Goal: Task Accomplishment & Management: Complete application form

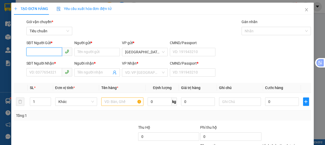
drag, startPoint x: 45, startPoint y: 50, endPoint x: 47, endPoint y: 53, distance: 3.9
click at [45, 51] on input "SĐT Người Gửi *" at bounding box center [44, 51] width 36 height 8
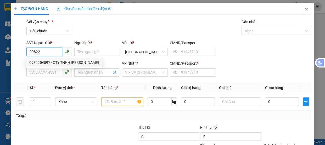
click at [40, 62] on div "0982254897 - CTY TNHH [PERSON_NAME]" at bounding box center [64, 62] width 70 height 6
type input "0982254897"
type input "CTY TNHH NGUYÊN MINH"
type input "0334229412"
type input "THÁI"
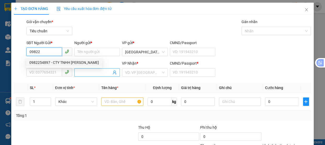
type input "0"
type input "60.000"
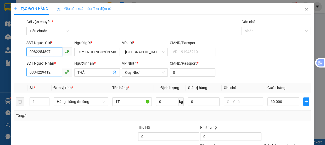
type input "0982254897"
click at [53, 71] on input "0334229412" at bounding box center [44, 72] width 36 height 8
type input "0"
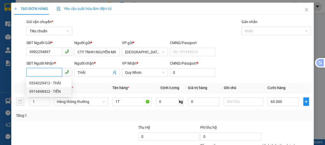
click at [44, 91] on div "0916848422 - TIỄN" at bounding box center [48, 91] width 39 height 6
type input "0916848422"
type input "TIỄN"
type input "70.000"
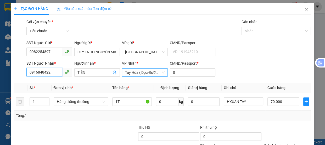
click at [139, 73] on span "Tuy Hòa ( Dọc Đường )" at bounding box center [145, 72] width 40 height 8
type input "0916848422"
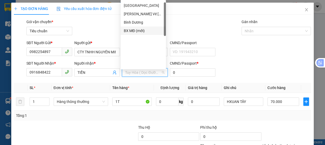
scroll to position [3, 0]
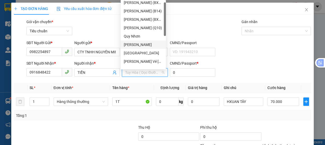
click at [134, 43] on div "[PERSON_NAME]" at bounding box center [143, 45] width 39 height 6
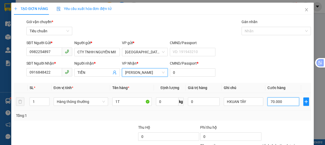
click at [282, 102] on input "70.000" at bounding box center [284, 101] width 32 height 8
type input "4"
type input "40"
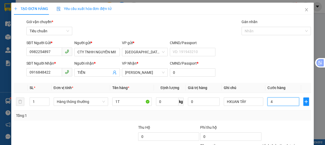
type input "40"
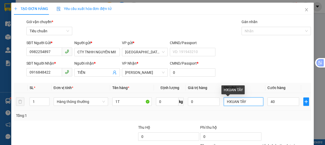
type input "40.000"
click at [249, 102] on input "HXUAN TÂY" at bounding box center [244, 101] width 40 height 8
type input "H"
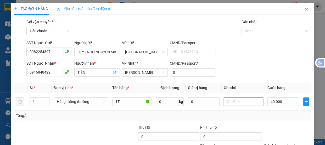
scroll to position [49, 0]
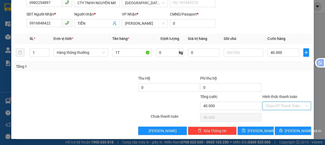
click at [272, 103] on input "Hình thức thanh toán" at bounding box center [285, 106] width 39 height 8
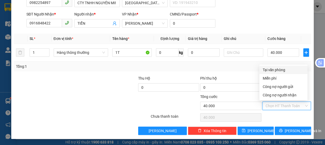
click at [272, 69] on div "Tại văn phòng" at bounding box center [284, 70] width 42 height 6
type input "0"
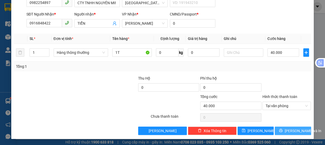
click at [290, 129] on span "[PERSON_NAME] và In" at bounding box center [303, 131] width 37 height 6
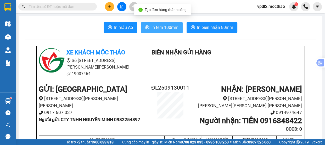
click at [170, 26] on span "In tem 100mm" at bounding box center [165, 27] width 27 height 7
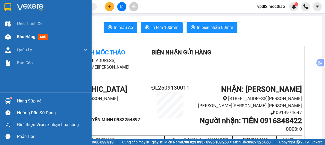
click at [25, 35] on span "Kho hàng" at bounding box center [26, 36] width 18 height 5
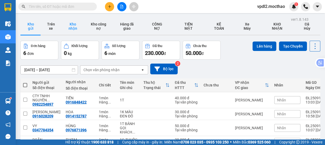
click at [71, 24] on button "Kho nhận" at bounding box center [73, 26] width 24 height 17
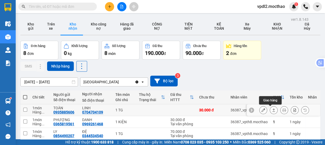
click at [270, 107] on button at bounding box center [273, 109] width 7 height 9
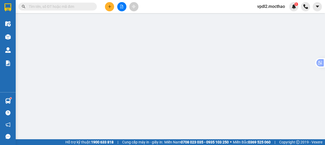
type input "0935885606"
type input "TOÀN"
type input "0704704109"
type input "LINH"
type input "0"
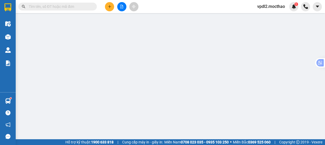
type input "30.000"
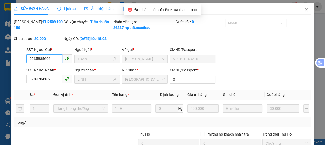
scroll to position [62, 0]
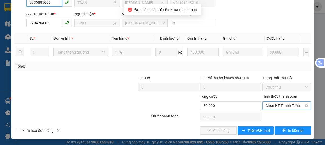
click at [268, 106] on span "Chọn HT Thanh Toán" at bounding box center [287, 105] width 42 height 8
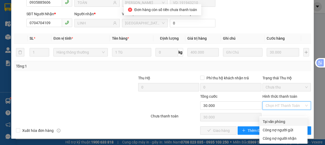
click at [269, 118] on div "Tại văn phòng" at bounding box center [284, 121] width 42 height 6
type input "0"
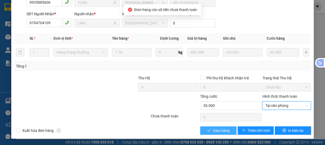
click at [218, 131] on span "Giao hàng" at bounding box center [221, 130] width 17 height 6
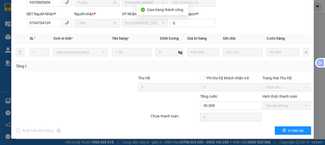
scroll to position [0, 0]
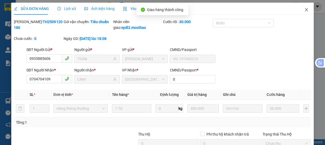
click at [305, 9] on icon "close" at bounding box center [306, 9] width 3 height 3
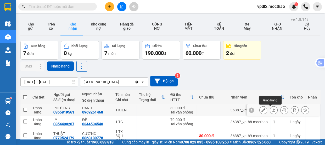
click at [270, 107] on button at bounding box center [273, 109] width 7 height 9
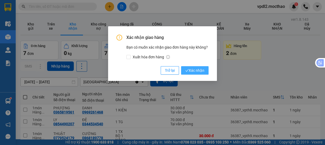
click at [195, 71] on span "Xác nhận" at bounding box center [194, 70] width 19 height 6
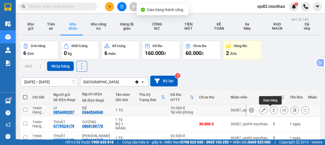
click at [273, 108] on icon at bounding box center [274, 109] width 3 height 3
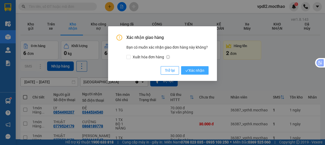
click at [193, 71] on span "Xác nhận" at bounding box center [194, 70] width 19 height 6
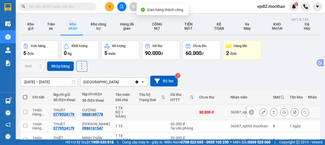
scroll to position [47, 0]
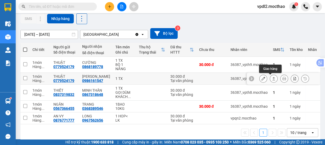
click at [273, 77] on icon at bounding box center [274, 78] width 3 height 3
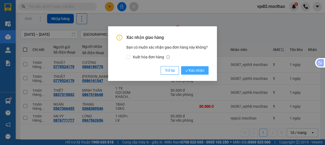
click at [199, 68] on span "Xác nhận" at bounding box center [194, 70] width 19 height 6
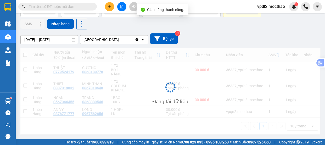
scroll to position [44, 0]
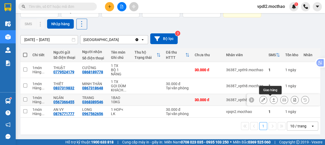
click at [270, 95] on button at bounding box center [273, 99] width 7 height 9
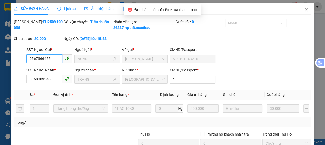
scroll to position [62, 0]
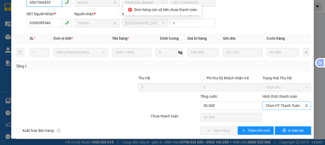
click at [268, 107] on span "Chọn HT Thanh Toán" at bounding box center [287, 105] width 42 height 8
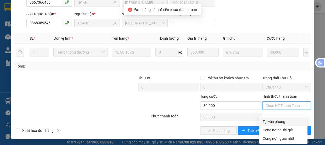
click at [267, 118] on div "Tại văn phòng" at bounding box center [284, 121] width 42 height 6
type input "0"
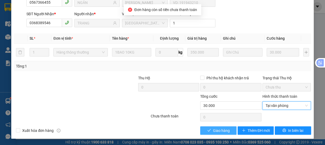
drag, startPoint x: 220, startPoint y: 129, endPoint x: 225, endPoint y: 120, distance: 10.4
click at [220, 129] on span "Giao hàng" at bounding box center [221, 130] width 17 height 6
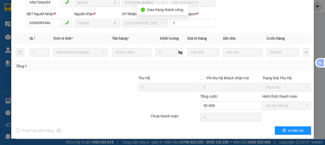
scroll to position [0, 0]
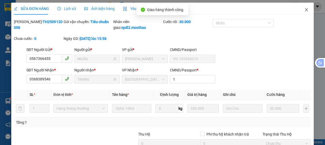
click at [305, 9] on icon "close" at bounding box center [307, 10] width 4 height 4
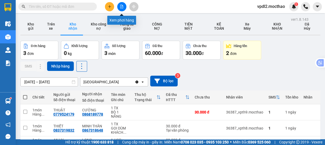
click at [122, 8] on button at bounding box center [121, 6] width 9 height 9
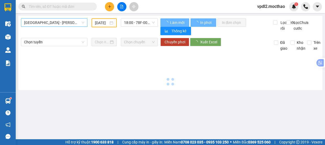
type input "[DATE]"
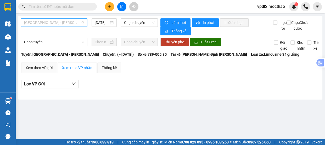
click at [65, 23] on span "[GEOGRAPHIC_DATA] - [PERSON_NAME]" at bounding box center [54, 23] width 60 height 8
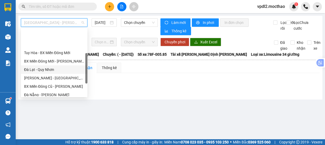
scroll to position [71, 0]
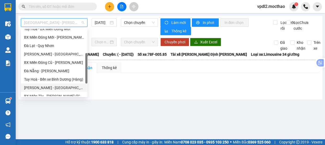
click at [50, 86] on div "[PERSON_NAME] - [GEOGRAPHIC_DATA]" at bounding box center [54, 88] width 60 height 6
type input "[DATE]"
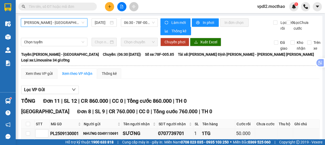
scroll to position [119, 0]
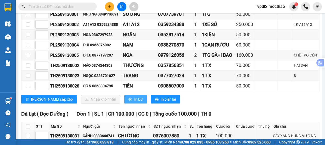
click at [134, 96] on span "In DS" at bounding box center [138, 99] width 8 height 6
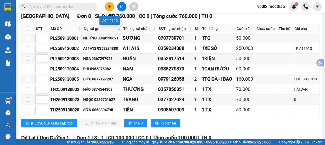
click at [109, 8] on icon "plus" at bounding box center [110, 7] width 4 height 4
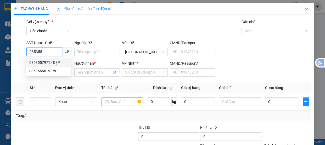
click at [40, 61] on div "0353557971 - ĐẸP" at bounding box center [48, 62] width 39 height 6
type input "0353557971"
type input "ĐẸP"
type input "0942407037"
type input "TUẤN"
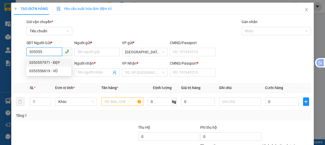
type input "A"
type input "100.000"
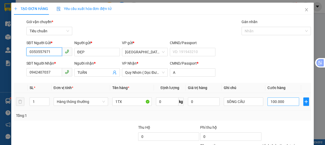
type input "0353557971"
click at [280, 104] on input "100.000" at bounding box center [284, 101] width 32 height 8
type input "7"
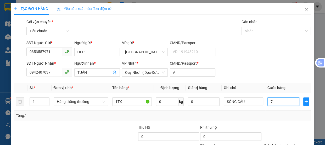
type input "70"
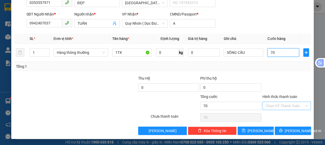
type input "70"
type input "70.000"
click at [280, 104] on input "Hình thức thanh toán" at bounding box center [285, 106] width 39 height 8
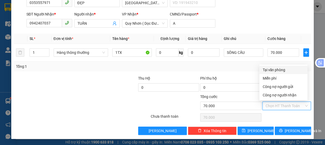
click at [268, 70] on div "Tại văn phòng" at bounding box center [284, 70] width 42 height 6
type input "0"
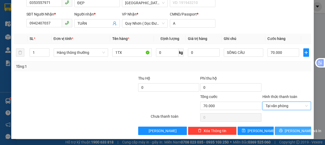
click at [293, 129] on span "[PERSON_NAME] và In" at bounding box center [303, 131] width 37 height 6
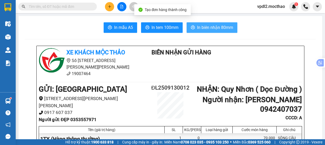
click at [206, 29] on span "In biên nhận 80mm" at bounding box center [215, 27] width 36 height 7
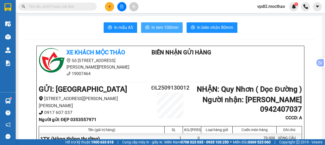
click at [162, 25] on span "In tem 100mm" at bounding box center [165, 27] width 27 height 7
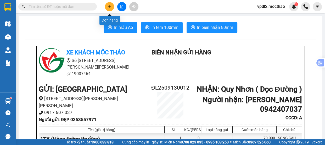
click at [109, 8] on icon "plus" at bounding box center [110, 7] width 4 height 4
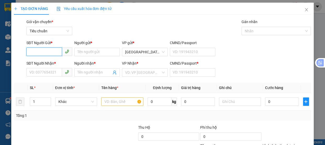
click at [44, 53] on input "SĐT Người Gửi *" at bounding box center [44, 51] width 36 height 8
click at [41, 60] on div "0919366088 - THUẬN" at bounding box center [48, 62] width 39 height 6
type input "0919366088"
type input "THUẬN"
type input "0912908239"
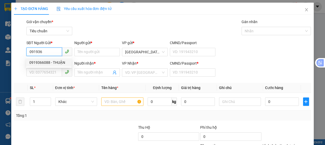
type input "CƯỜNG"
type input "0"
type input "50.000"
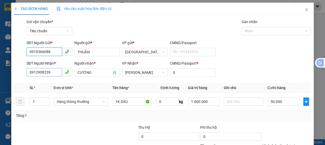
type input "0919366088"
click at [50, 71] on input "0912908239" at bounding box center [44, 72] width 36 height 8
type input "0"
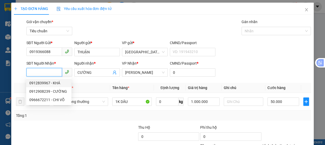
click at [40, 81] on div "0912839967 - KHÁ" at bounding box center [48, 83] width 39 height 6
type input "0912839967"
type input "KHÁ"
type input "A"
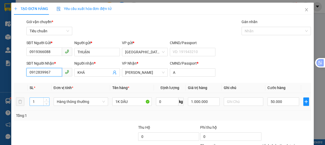
type input "80.000"
type input "0912839967"
click at [39, 101] on input "1" at bounding box center [39, 101] width 19 height 8
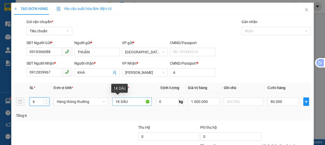
type input "6"
click at [133, 102] on input "1K DÂU" at bounding box center [132, 101] width 40 height 8
type input "0"
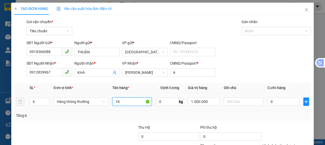
type input "1"
type input "6T HỒNG"
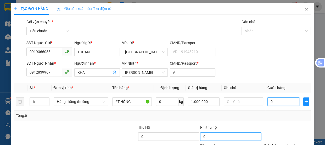
type input "2"
type input "24"
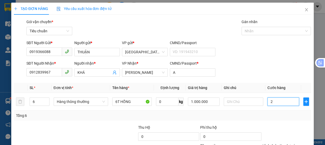
type input "24"
type input "240"
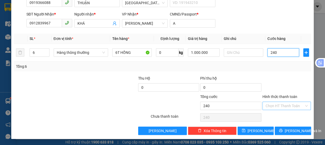
type input "240"
type input "240.000"
click at [269, 105] on input "Hình thức thanh toán" at bounding box center [285, 106] width 39 height 8
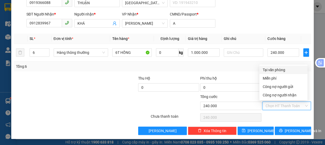
click at [269, 69] on div "Tại văn phòng" at bounding box center [284, 70] width 42 height 6
type input "0"
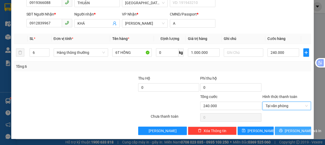
click at [293, 129] on span "[PERSON_NAME] và In" at bounding box center [303, 131] width 37 height 6
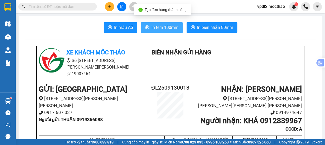
click at [155, 29] on span "In tem 100mm" at bounding box center [165, 27] width 27 height 7
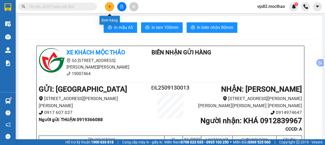
click at [110, 8] on icon "plus" at bounding box center [110, 7] width 4 height 4
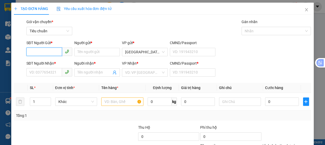
click at [51, 50] on input "SĐT Người Gửi *" at bounding box center [44, 51] width 36 height 8
click at [44, 63] on div "0908996550 - VY" at bounding box center [48, 62] width 39 height 6
type input "0908996550"
type input "VY"
type input "0775560529"
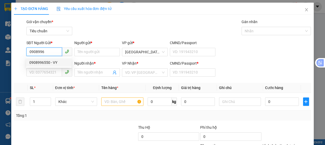
type input "LÀI"
type input "A"
type input "30.000"
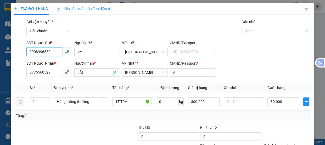
scroll to position [49, 0]
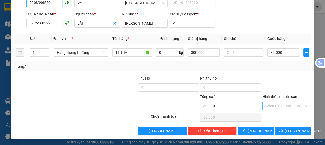
type input "0908996550"
click at [271, 105] on input "Hình thức thanh toán" at bounding box center [285, 106] width 39 height 8
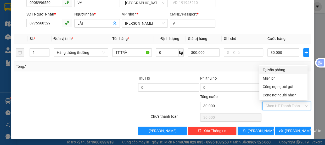
click at [272, 70] on div "Tại văn phòng" at bounding box center [284, 70] width 42 height 6
type input "0"
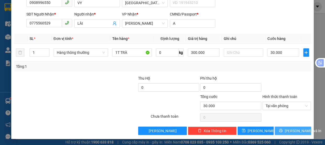
click at [284, 128] on button "[PERSON_NAME] và In" at bounding box center [293, 130] width 36 height 8
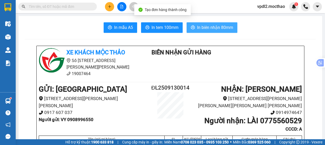
click at [210, 28] on span "In biên nhận 80mm" at bounding box center [215, 27] width 36 height 7
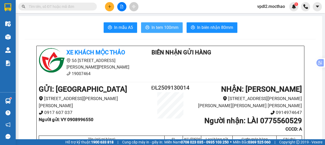
click at [162, 26] on span "In tem 100mm" at bounding box center [165, 27] width 27 height 7
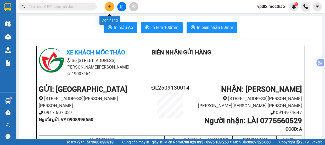
click at [111, 5] on icon "plus" at bounding box center [110, 7] width 4 height 4
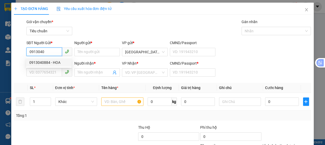
click at [45, 60] on div "0913040884 - HOA" at bounding box center [48, 62] width 39 height 6
type input "0913040884"
type input "HOA"
type input "0781551557"
type input "NGỌT"
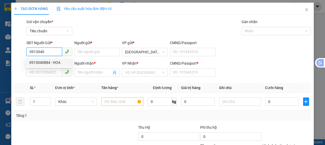
type input "0"
type input "80.000"
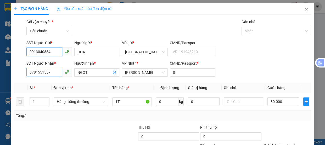
type input "0913040884"
click at [59, 72] on input "0781551557" at bounding box center [44, 72] width 36 height 8
type input "0"
type input "0976658424"
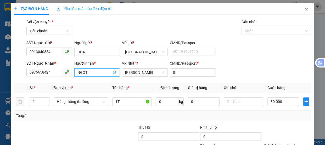
click at [95, 73] on input "NGỌT" at bounding box center [95, 72] width 34 height 6
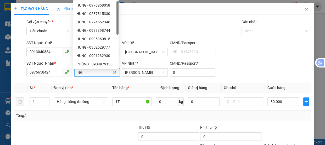
type input "N"
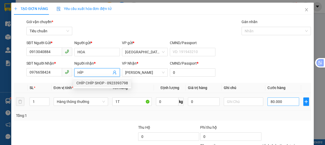
type input "HÍP"
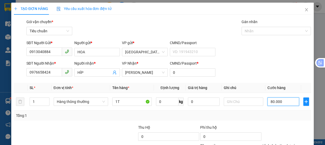
type input "4"
type input "40"
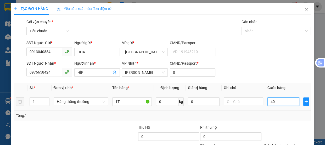
scroll to position [49, 0]
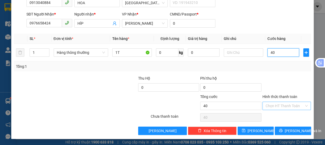
type input "40"
type input "40.000"
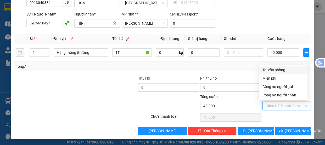
click at [268, 107] on input "Hình thức thanh toán" at bounding box center [285, 106] width 39 height 8
click at [269, 72] on div "Tại văn phòng" at bounding box center [284, 70] width 42 height 6
type input "0"
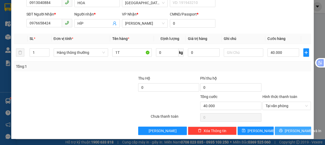
click at [286, 126] on button "[PERSON_NAME] và In" at bounding box center [293, 130] width 36 height 8
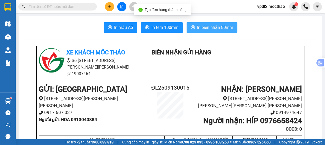
click at [205, 27] on span "In biên nhận 80mm" at bounding box center [215, 27] width 36 height 7
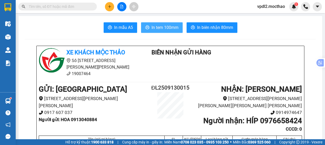
click at [175, 27] on span "In tem 100mm" at bounding box center [165, 27] width 27 height 7
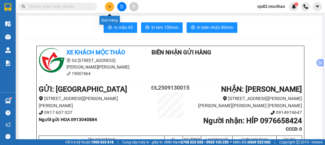
click at [112, 7] on button at bounding box center [109, 6] width 9 height 9
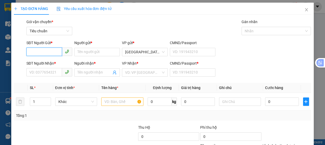
drag, startPoint x: 54, startPoint y: 51, endPoint x: 65, endPoint y: 54, distance: 11.4
click at [54, 52] on input "SĐT Người Gửi *" at bounding box center [44, 51] width 36 height 8
click at [38, 62] on div "0377119743 - HIỀN" at bounding box center [48, 62] width 39 height 6
type input "0377119743"
type input "HIỀN"
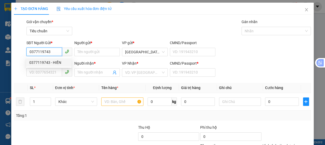
type input "0869844339"
type input "TRƯỜNG"
type input "0"
type input "50.000"
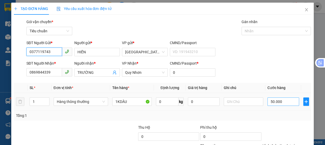
type input "0377119743"
click at [275, 99] on input "50.000" at bounding box center [284, 101] width 32 height 8
type input "6"
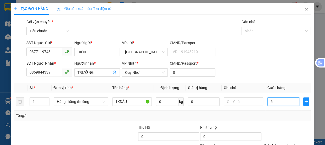
type input "60"
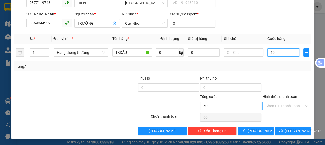
type input "60"
type input "60.000"
click at [277, 106] on input "Hình thức thanh toán" at bounding box center [285, 106] width 39 height 8
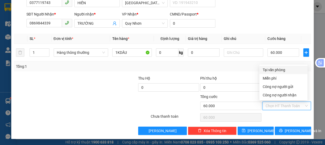
click at [271, 69] on div "Tại văn phòng" at bounding box center [284, 70] width 42 height 6
type input "0"
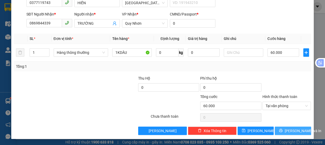
drag, startPoint x: 289, startPoint y: 130, endPoint x: 287, endPoint y: 127, distance: 3.2
click at [289, 129] on span "[PERSON_NAME] và In" at bounding box center [303, 131] width 37 height 6
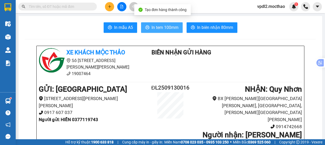
click at [167, 26] on span "In tem 100mm" at bounding box center [165, 27] width 27 height 7
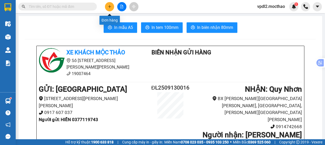
click at [112, 7] on button at bounding box center [109, 6] width 9 height 9
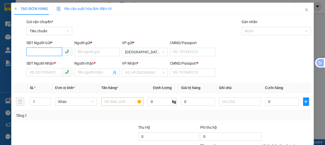
click at [51, 49] on input "SĐT Người Gửi *" at bounding box center [44, 51] width 36 height 8
click at [39, 63] on div "0982406372 - TÂM" at bounding box center [48, 62] width 39 height 6
type input "0982406372"
type input "TÂM"
type input "0373462492"
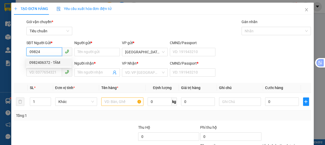
type input "THÚY"
type input "0373462492"
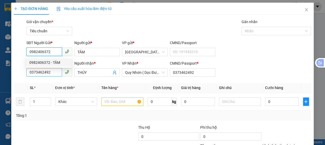
type input "50.000"
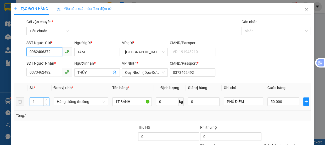
type input "0982406372"
click at [39, 101] on input "1" at bounding box center [39, 101] width 19 height 8
type input "2"
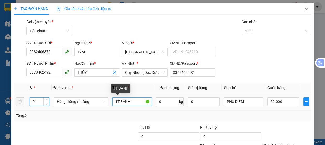
click at [116, 100] on input "1T BÁNH" at bounding box center [132, 101] width 40 height 8
type input "0"
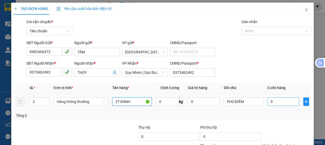
type input "2T BÁNH"
click at [271, 104] on input "0" at bounding box center [284, 101] width 32 height 8
type input "1"
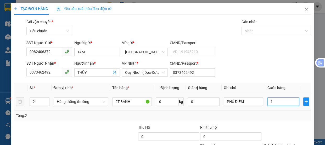
type input "10"
type input "100"
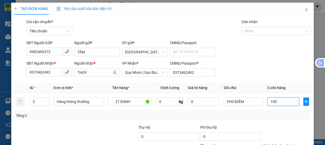
scroll to position [49, 0]
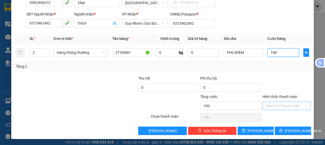
type input "100"
type input "100.000"
drag, startPoint x: 284, startPoint y: 105, endPoint x: 273, endPoint y: 84, distance: 23.7
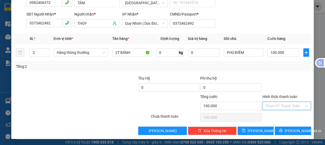
click at [284, 105] on input "Hình thức thanh toán" at bounding box center [285, 106] width 39 height 8
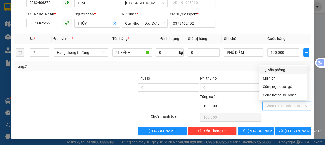
click at [272, 70] on div "Tại văn phòng" at bounding box center [284, 70] width 42 height 6
type input "0"
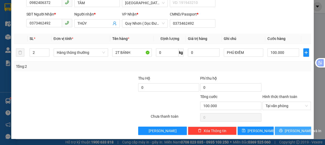
click at [298, 128] on span "[PERSON_NAME] và In" at bounding box center [303, 131] width 37 height 6
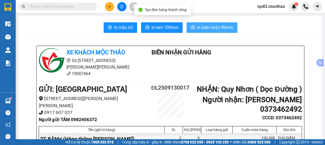
click at [224, 27] on span "In biên nhận 80mm" at bounding box center [215, 27] width 36 height 7
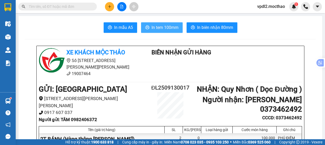
click at [172, 26] on span "In tem 100mm" at bounding box center [165, 27] width 27 height 7
